Goal: Check status: Check status

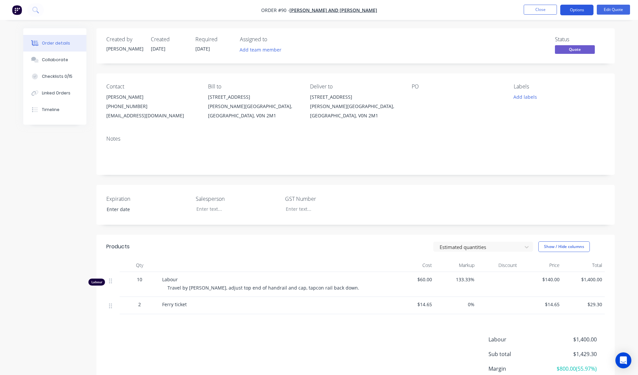
click at [577, 8] on button "Options" at bounding box center [577, 10] width 33 height 11
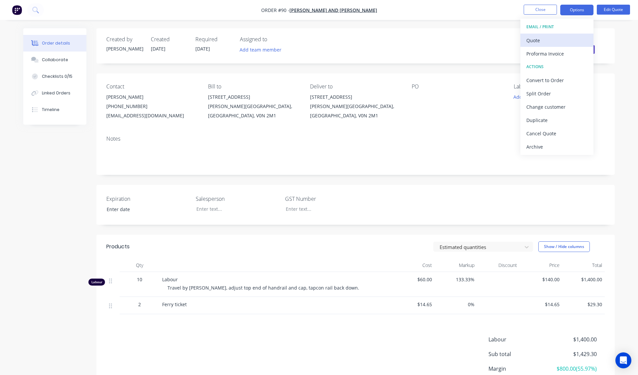
click at [556, 36] on div "Quote" at bounding box center [557, 41] width 61 height 10
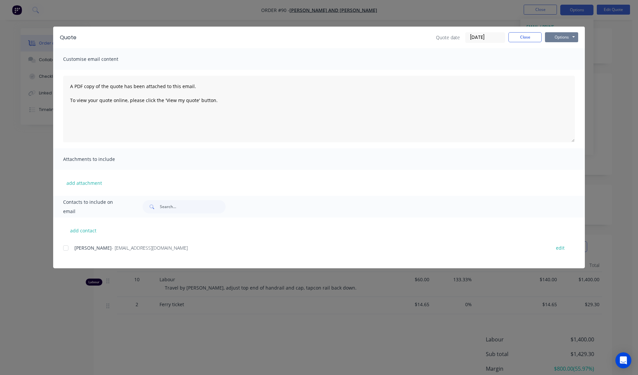
click at [564, 38] on button "Options" at bounding box center [561, 37] width 33 height 10
click at [576, 50] on button "Preview" at bounding box center [566, 49] width 43 height 11
click at [64, 247] on div at bounding box center [65, 247] width 13 height 13
click at [559, 34] on button "Options" at bounding box center [561, 37] width 33 height 10
click at [564, 50] on button "Preview" at bounding box center [566, 49] width 43 height 11
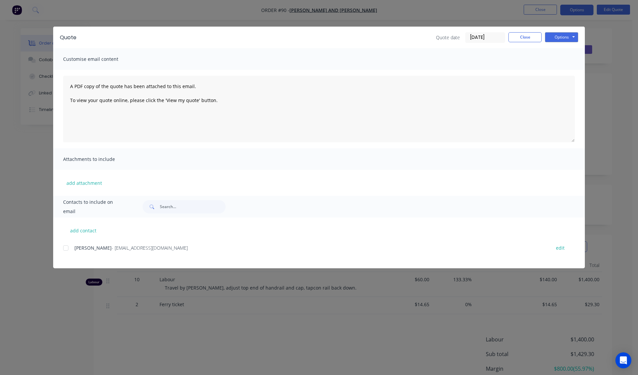
click at [599, 31] on div "Quote Quote date [DATE] Close Options Preview Print Email Customise email conte…" at bounding box center [319, 187] width 638 height 375
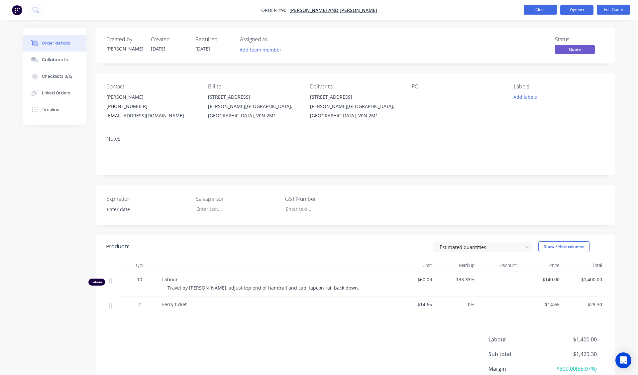
click at [544, 9] on button "Close" at bounding box center [540, 10] width 33 height 10
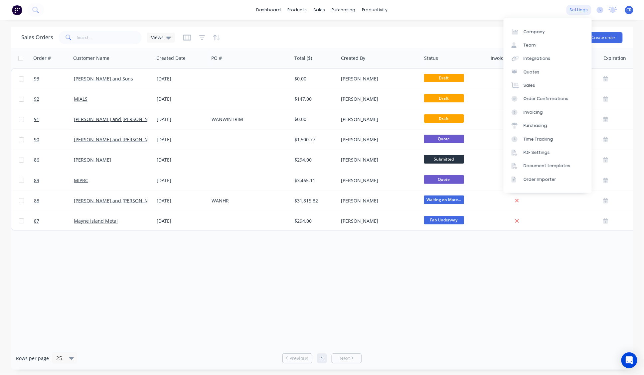
click at [576, 9] on div "settings" at bounding box center [578, 10] width 25 height 10
